Goal: Navigation & Orientation: Find specific page/section

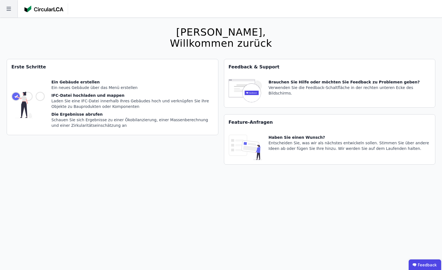
click at [12, 10] on icon at bounding box center [9, 9] width 18 height 18
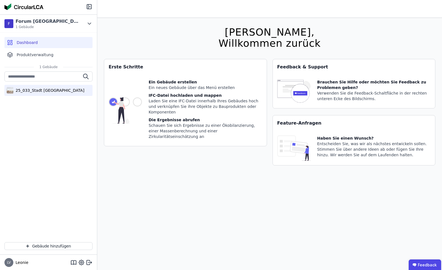
click at [37, 92] on div "25_033_Stadt [GEOGRAPHIC_DATA]" at bounding box center [48, 91] width 71 height 6
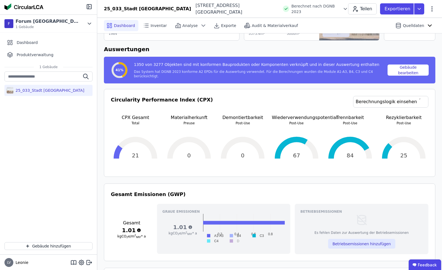
scroll to position [60, 0]
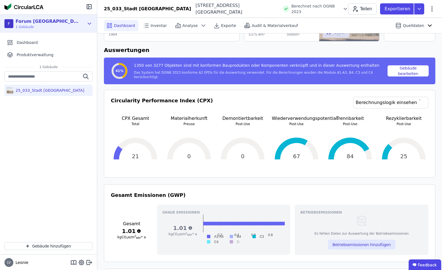
click at [48, 25] on span "1 Gebäude" at bounding box center [48, 27] width 64 height 4
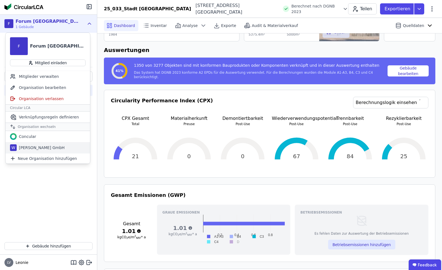
click at [50, 144] on div "W [PERSON_NAME] GmbH" at bounding box center [48, 147] width 85 height 11
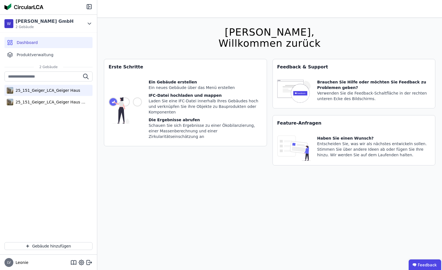
click at [41, 91] on div "25_151_Geiger_LCA_Geiger Haus" at bounding box center [46, 91] width 67 height 6
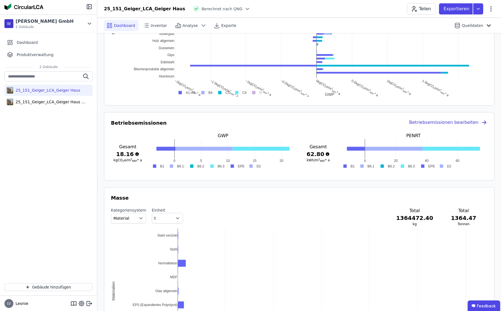
scroll to position [398, 0]
